Goal: Task Accomplishment & Management: Manage account settings

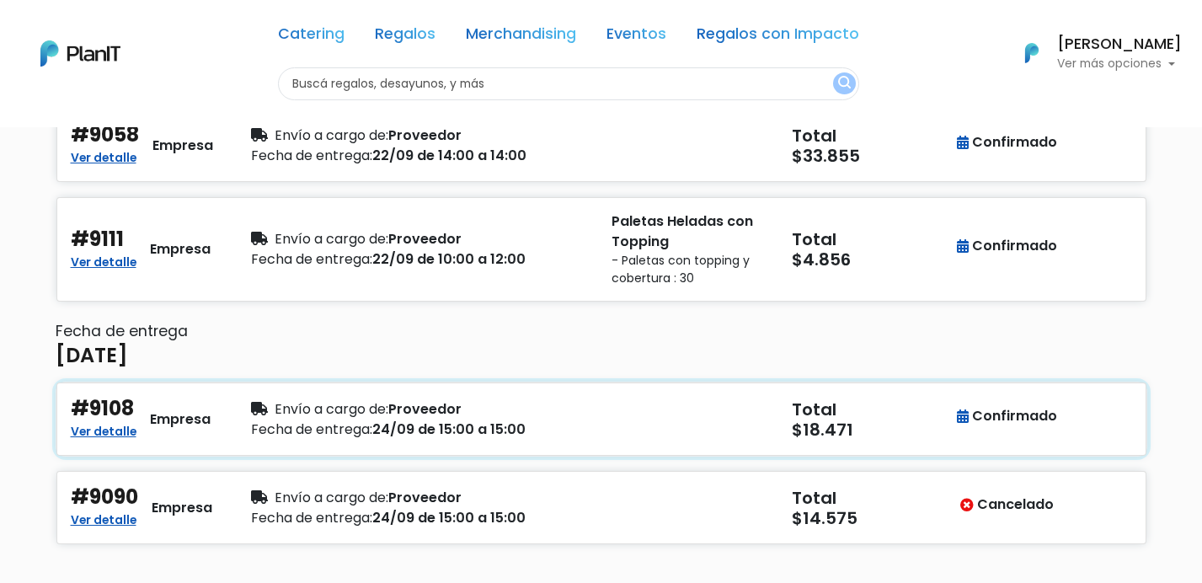
click at [526, 430] on div "Fecha de entrega: 24/09 de 15:00 a 15:00" at bounding box center [421, 429] width 340 height 20
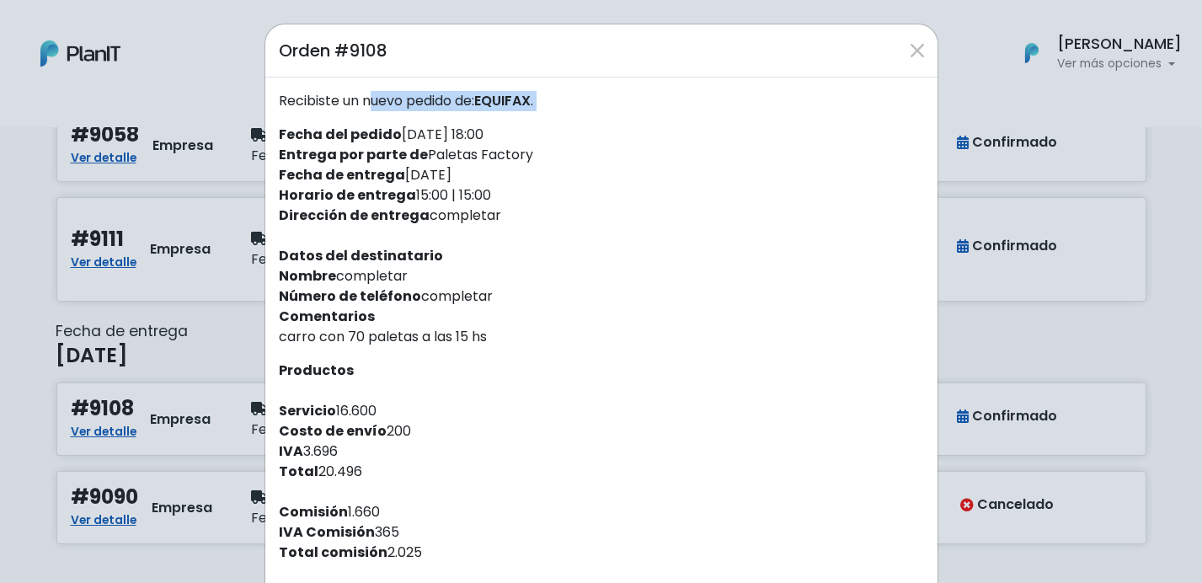
click at [289, 107] on div "Recibiste un nuevo pedido de: EQUIFAX . Fecha del pedido [DATE] 18:00 Entrega p…" at bounding box center [601, 367] width 672 height 580
click at [279, 103] on p "Recibiste un nuevo pedido de: EQUIFAX ." at bounding box center [601, 101] width 645 height 20
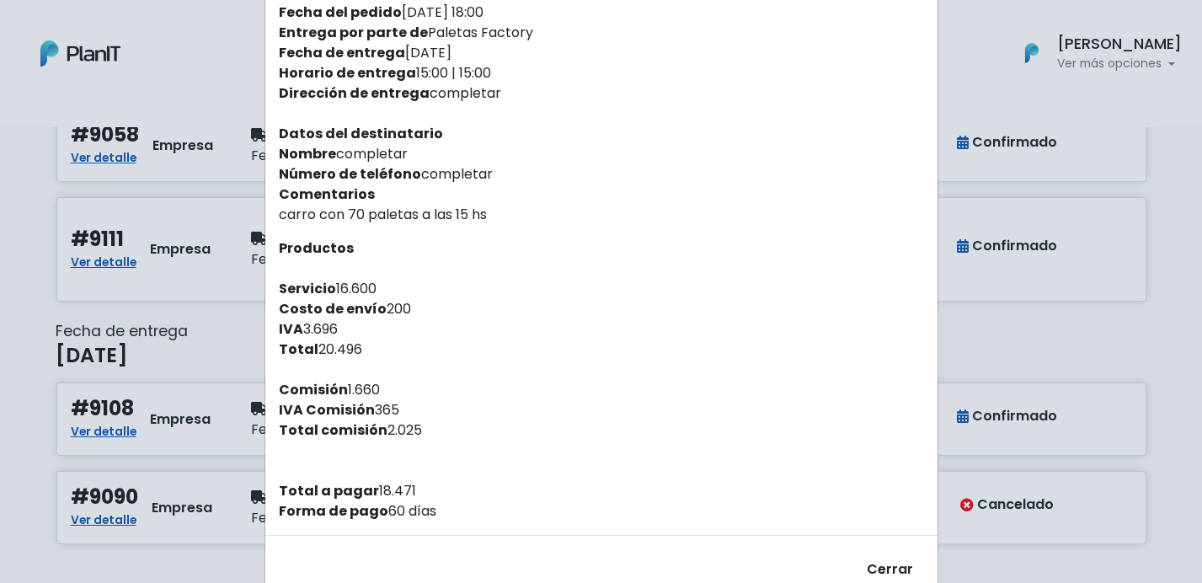
scroll to position [132, 0]
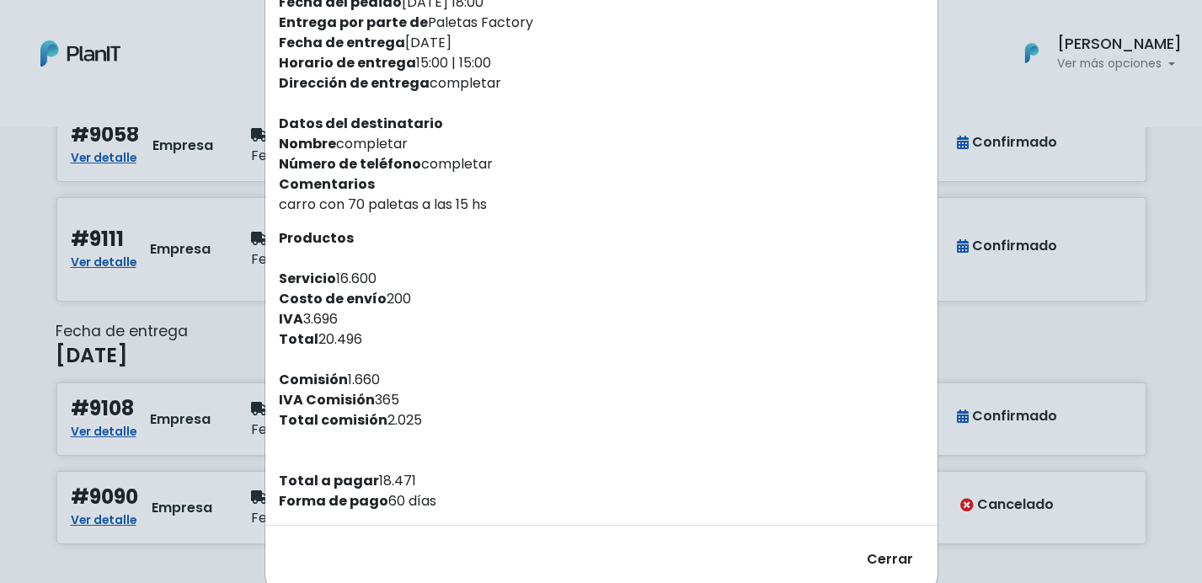
drag, startPoint x: 278, startPoint y: 101, endPoint x: 484, endPoint y: 495, distance: 445.0
click at [484, 495] on div "Recibiste un nuevo pedido de: EQUIFAX . Fecha del pedido [DATE] 18:00 Entrega p…" at bounding box center [601, 235] width 672 height 580
copy div "Recibiste un nuevo pedido de: EQUIFAX . Fecha del pedido [DATE] 18:00 Entrega p…"
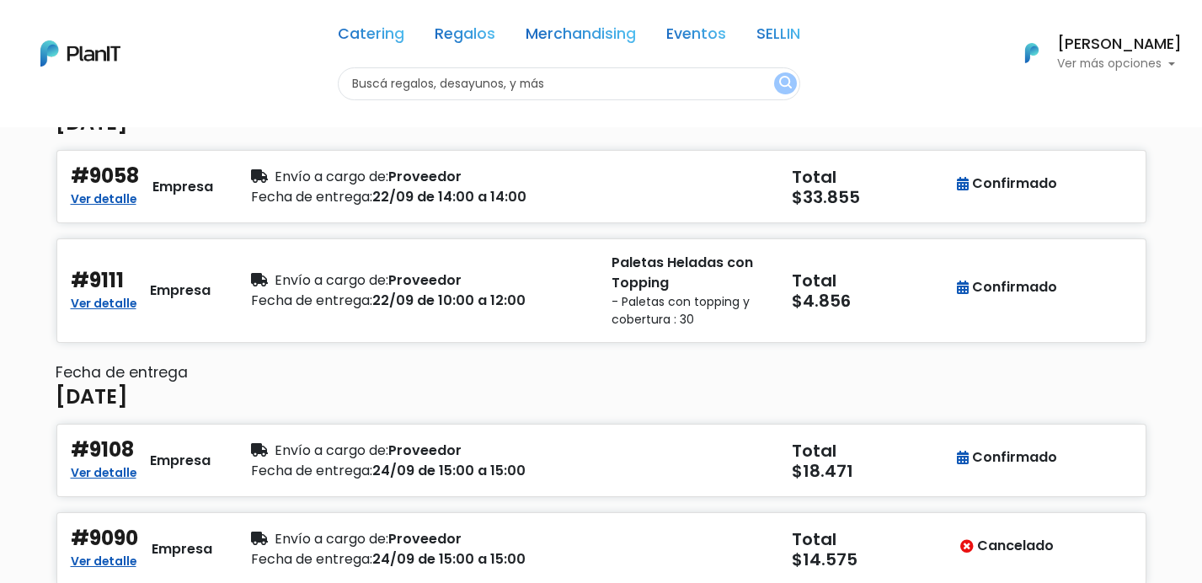
scroll to position [195, 0]
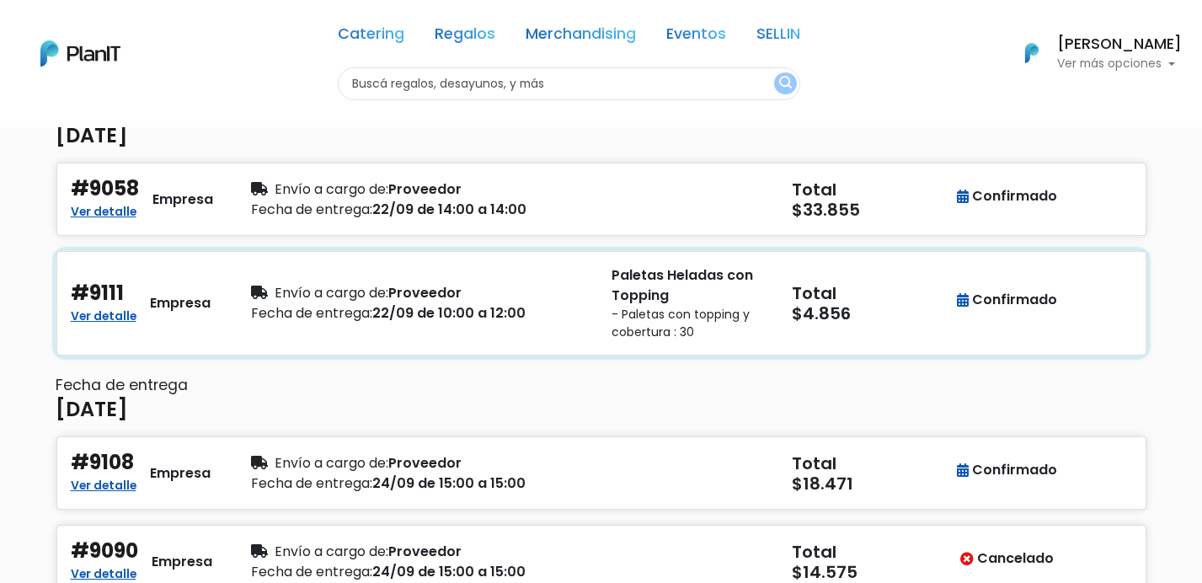
click at [911, 321] on h5 "$4.856" at bounding box center [872, 313] width 160 height 20
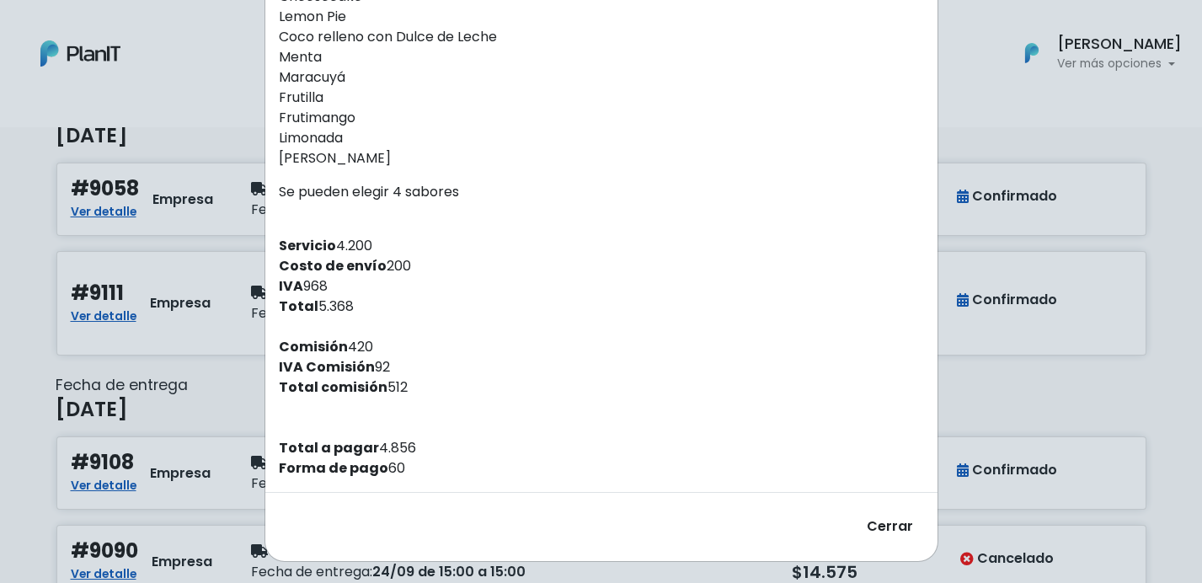
scroll to position [1461, 0]
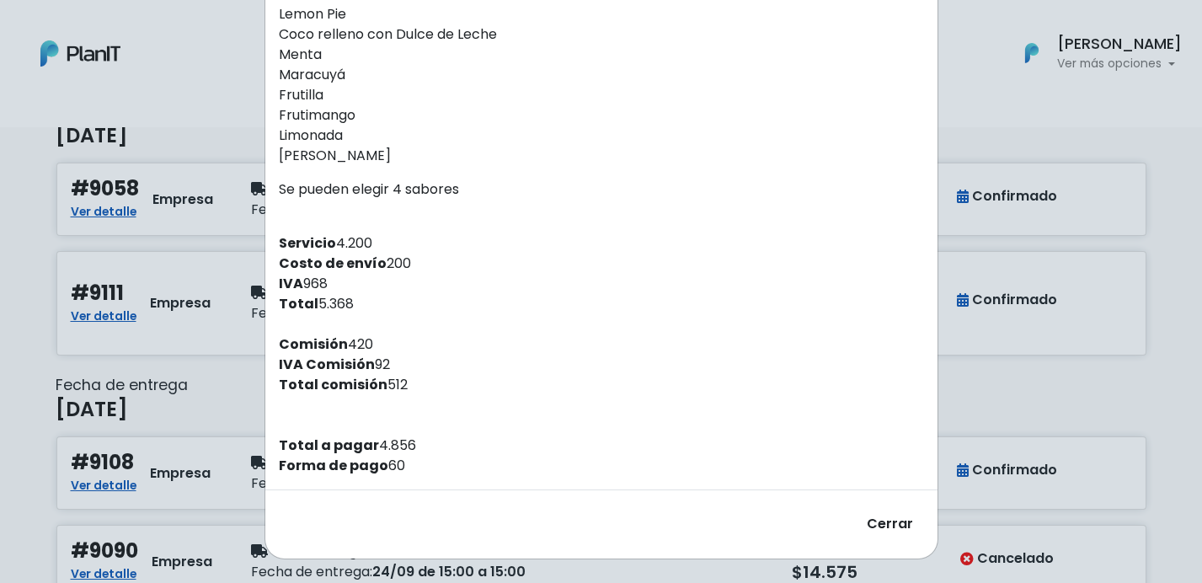
drag, startPoint x: 279, startPoint y: 101, endPoint x: 481, endPoint y: 466, distance: 417.0
copy div "Recibiste un nuevo pedido de: SAMSUNG . Fecha del pedido 16/09/2025 10:19 Entre…"
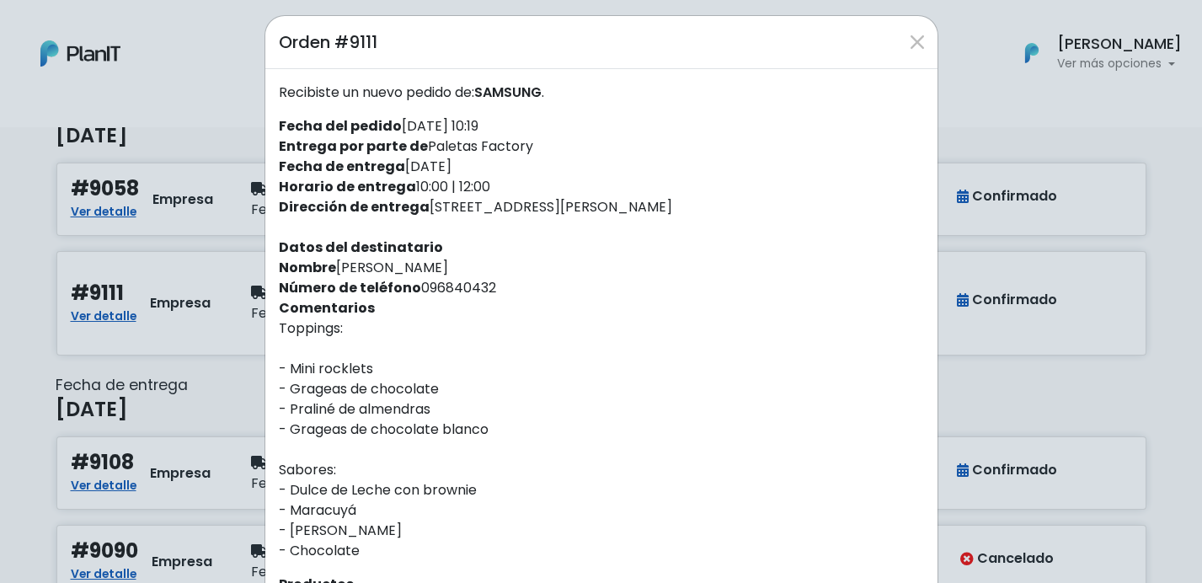
scroll to position [0, 0]
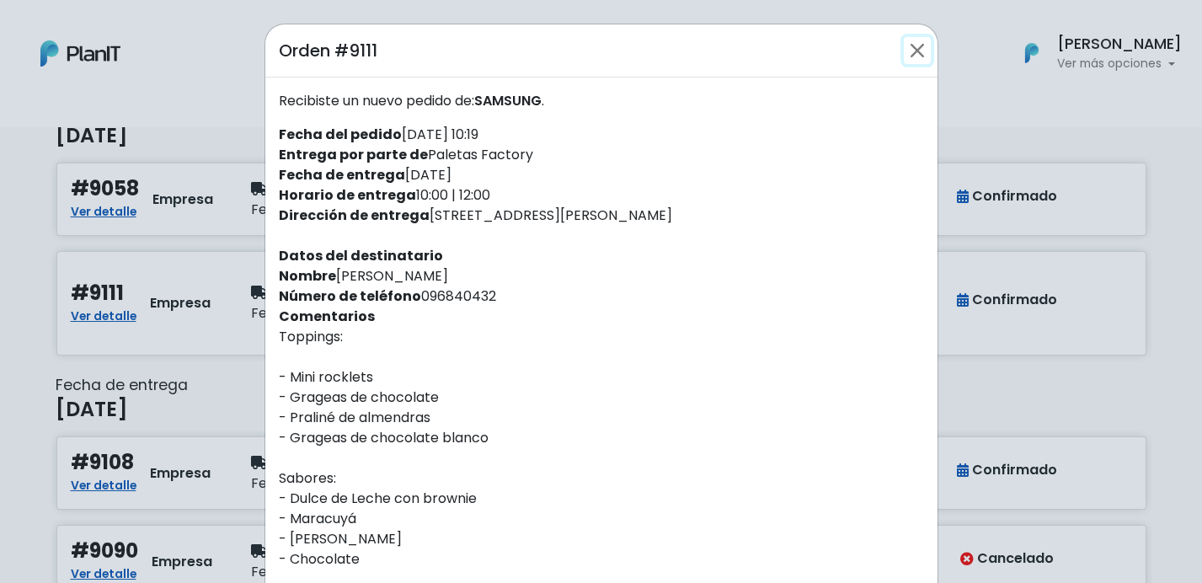
click at [919, 45] on button "Close" at bounding box center [917, 50] width 27 height 27
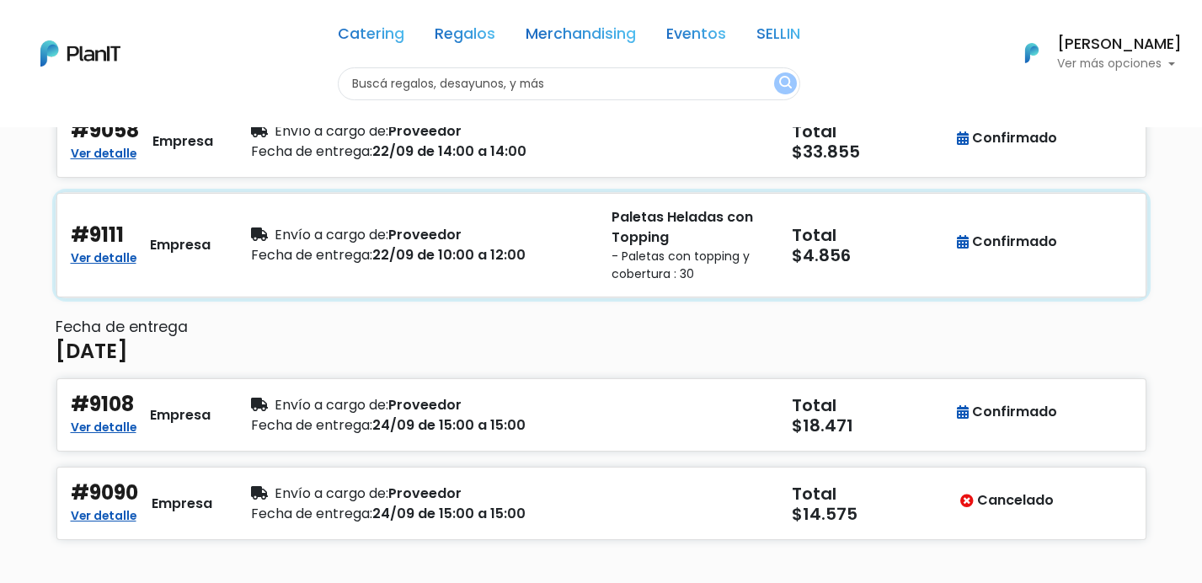
scroll to position [255, 0]
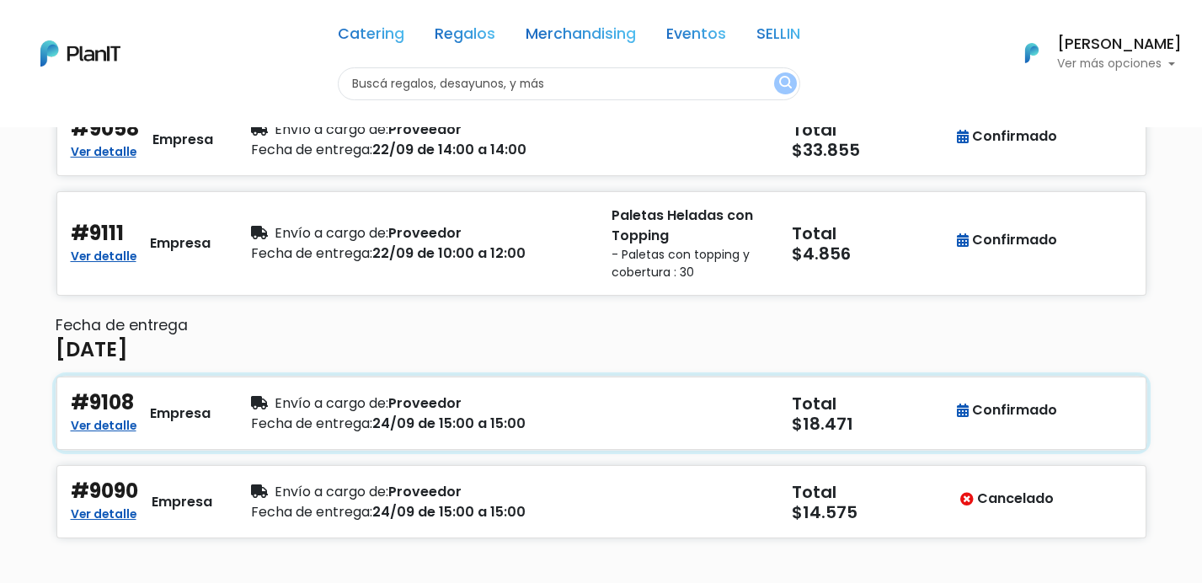
click at [733, 435] on div "button" at bounding box center [691, 413] width 180 height 45
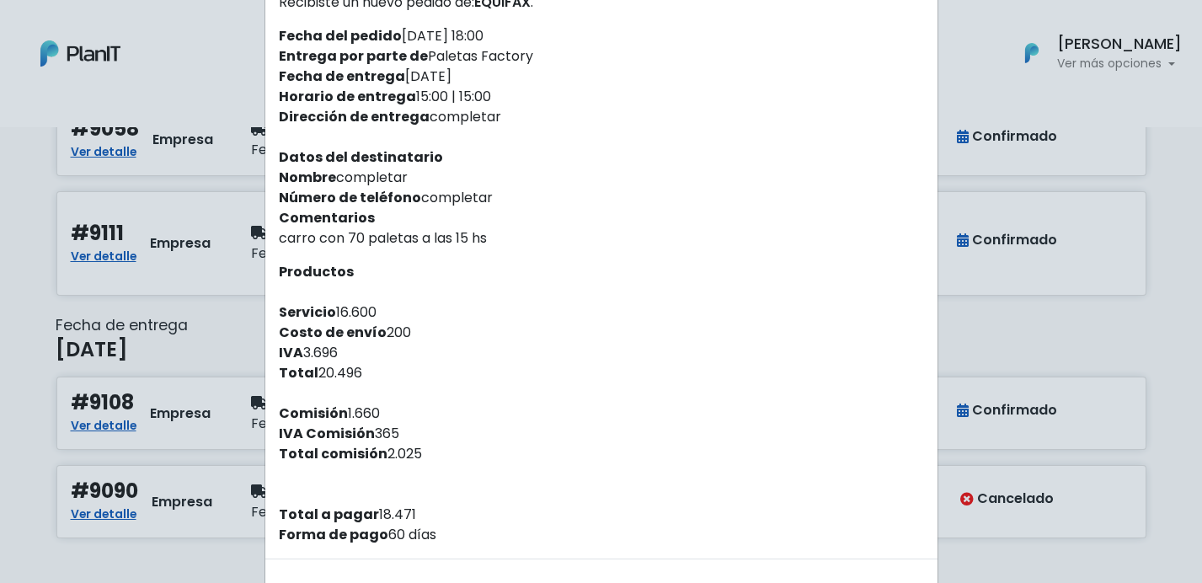
scroll to position [167, 0]
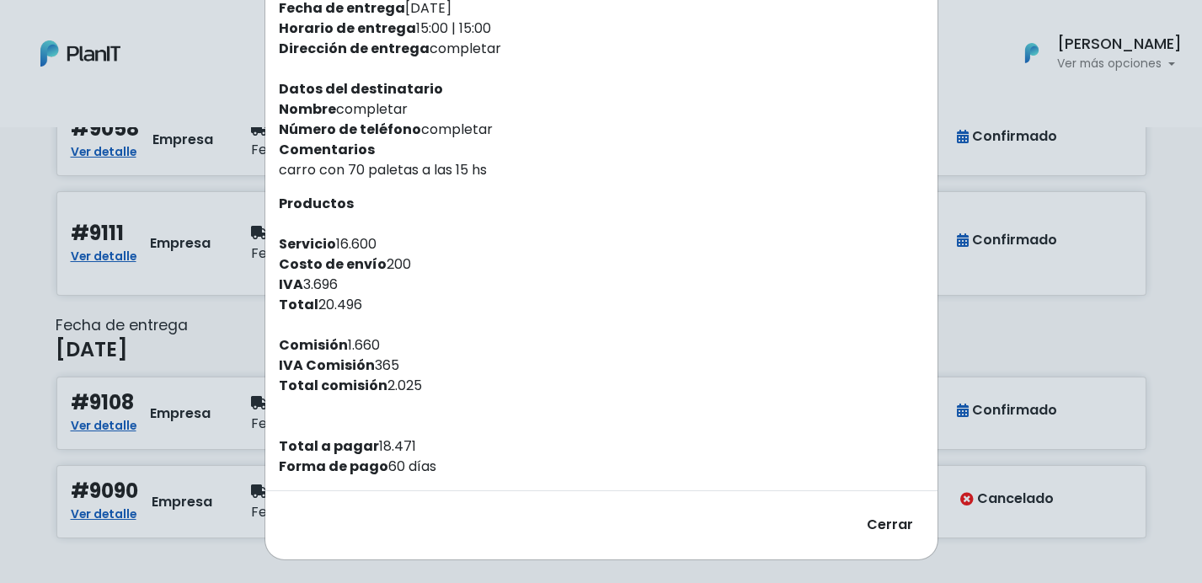
click at [980, 368] on div "Orden #9108 Recibiste un nuevo pedido de: EQUIFAX . Fecha del pedido [DATE] 18:…" at bounding box center [601, 291] width 1202 height 583
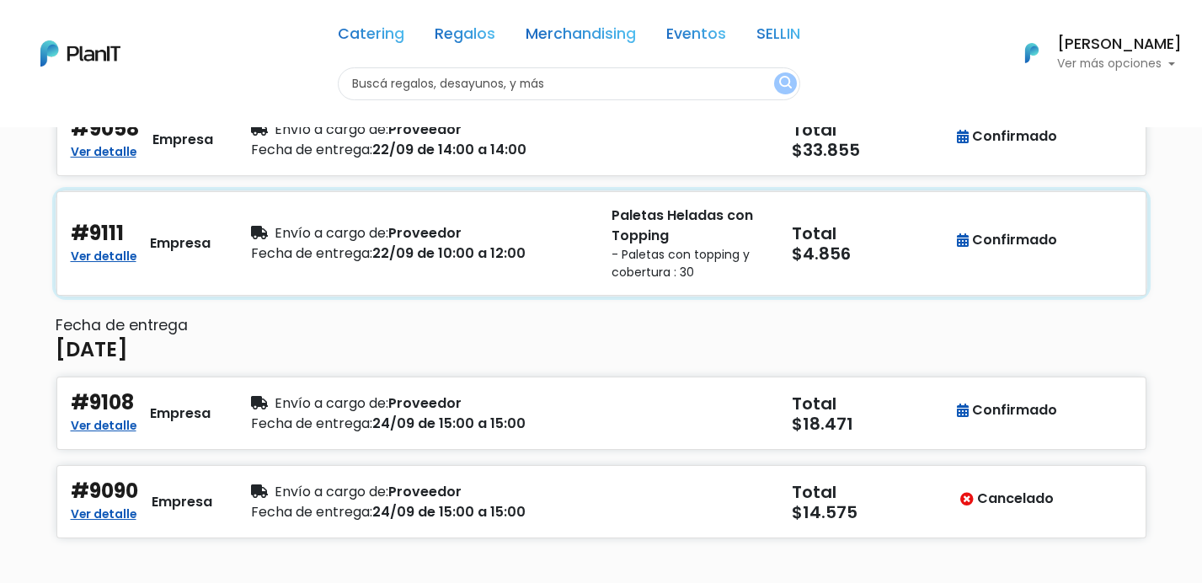
click at [788, 242] on div "Total $4.856" at bounding box center [872, 244] width 180 height 76
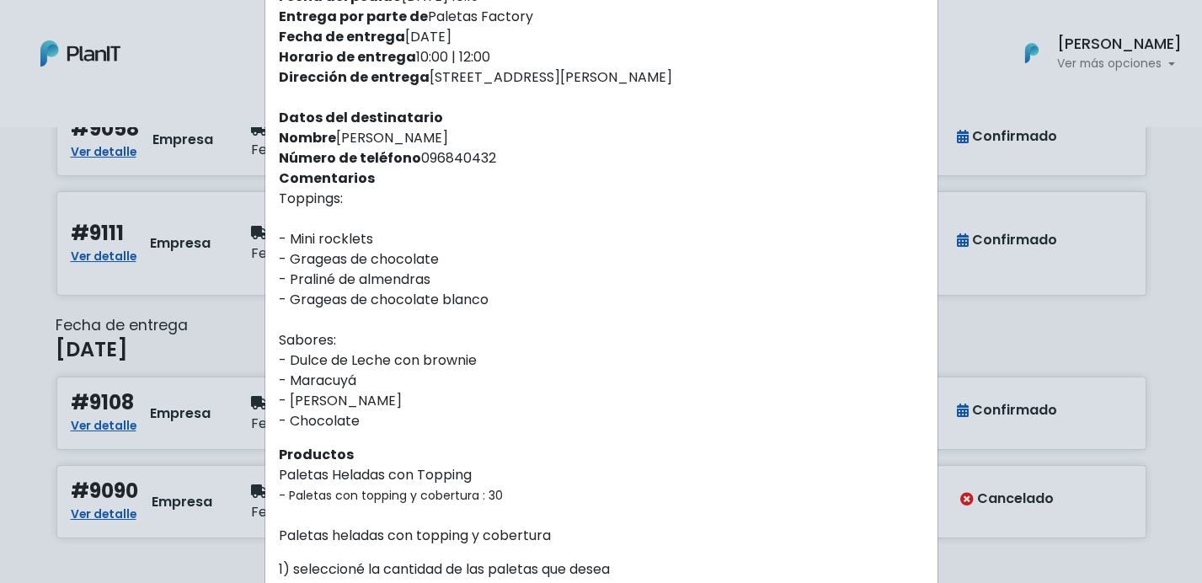
scroll to position [0, 0]
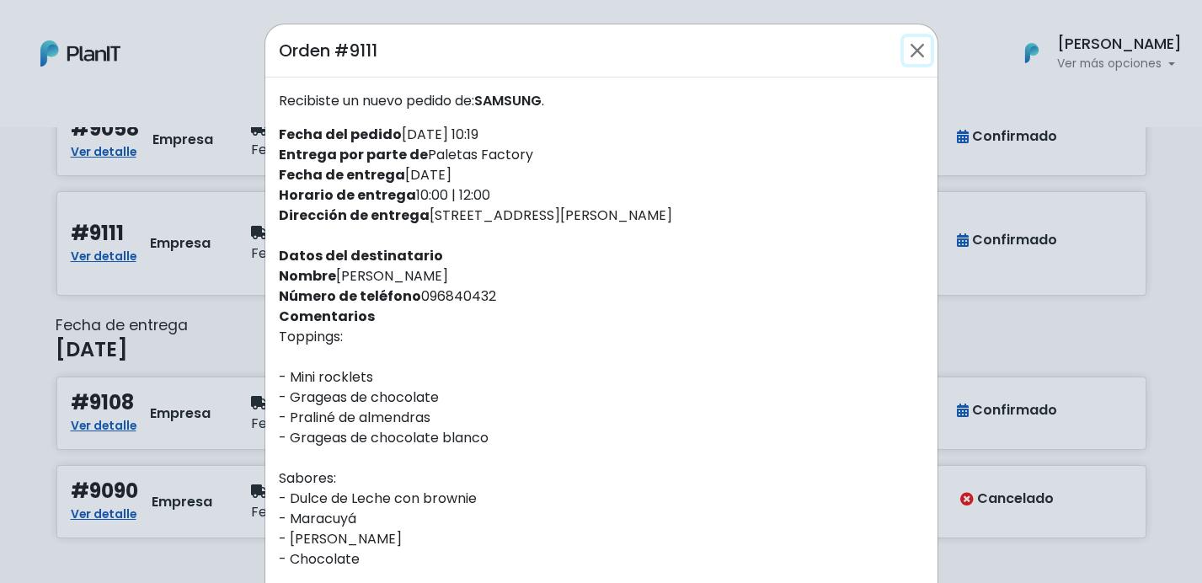
click at [920, 46] on button "Close" at bounding box center [917, 50] width 27 height 27
